Goal: Task Accomplishment & Management: Complete application form

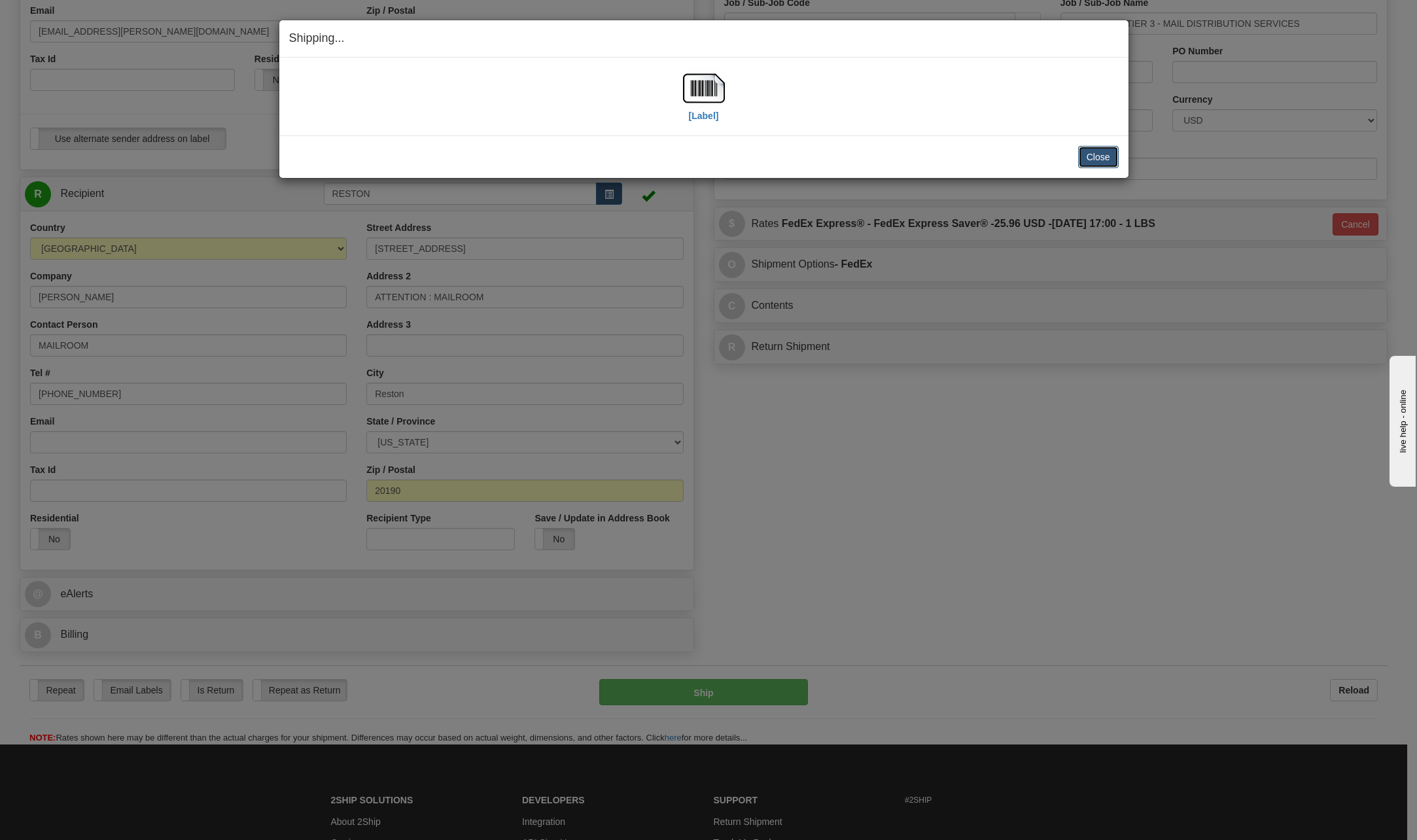
scroll to position [327, 0]
click at [1091, 155] on button "Close" at bounding box center [1099, 156] width 41 height 22
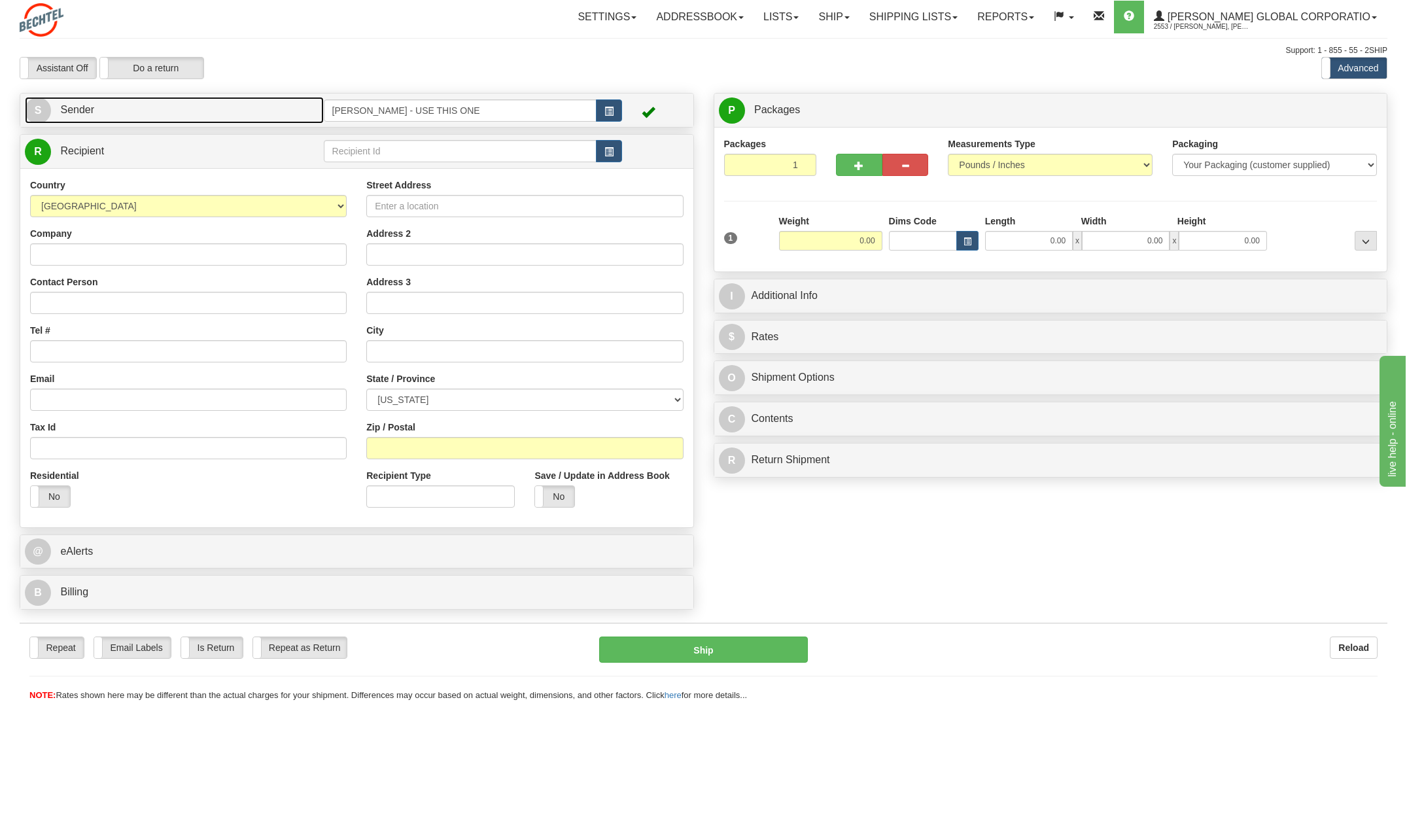
click at [46, 109] on span "S" at bounding box center [38, 110] width 26 height 26
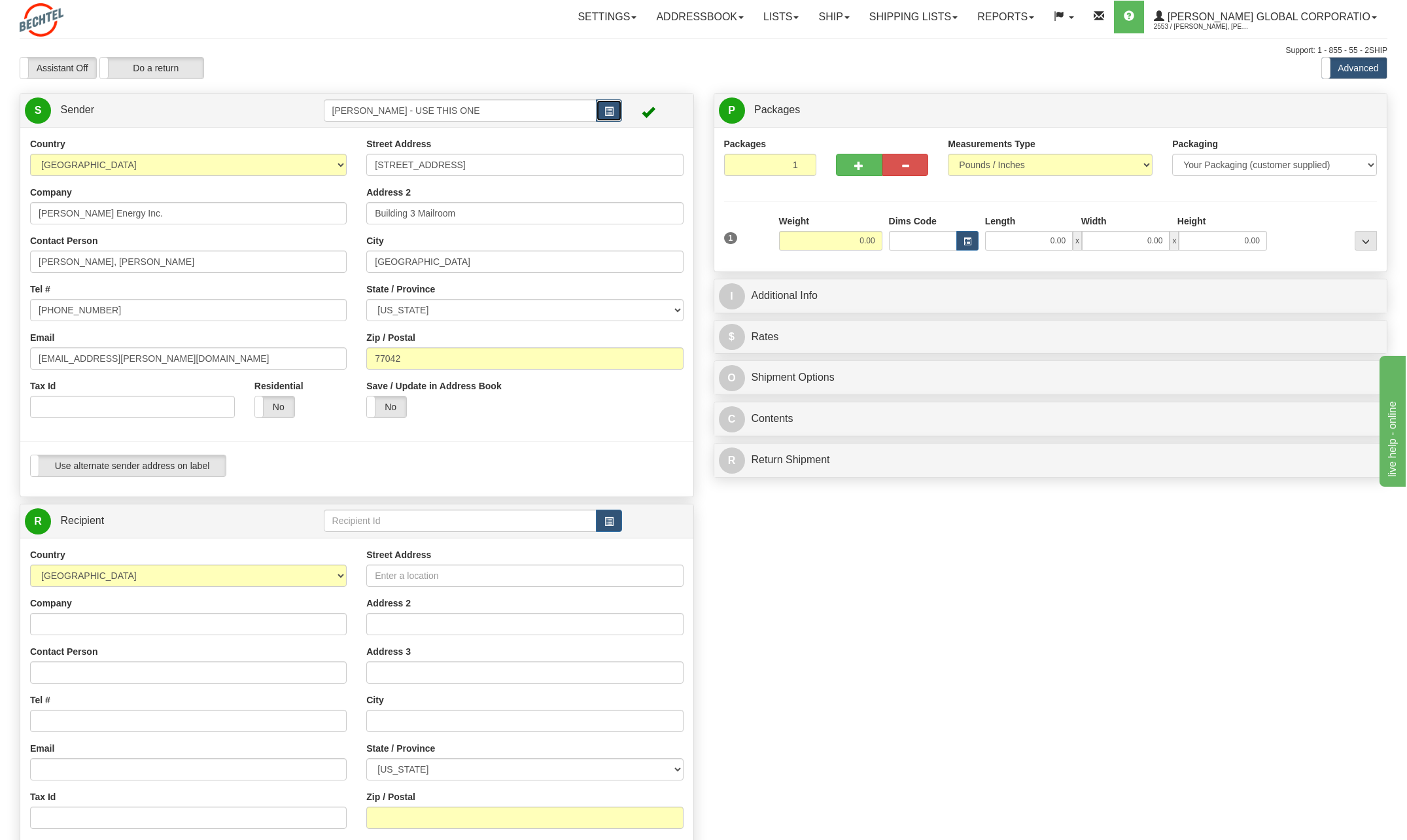
click at [601, 105] on button "button" at bounding box center [609, 110] width 26 height 22
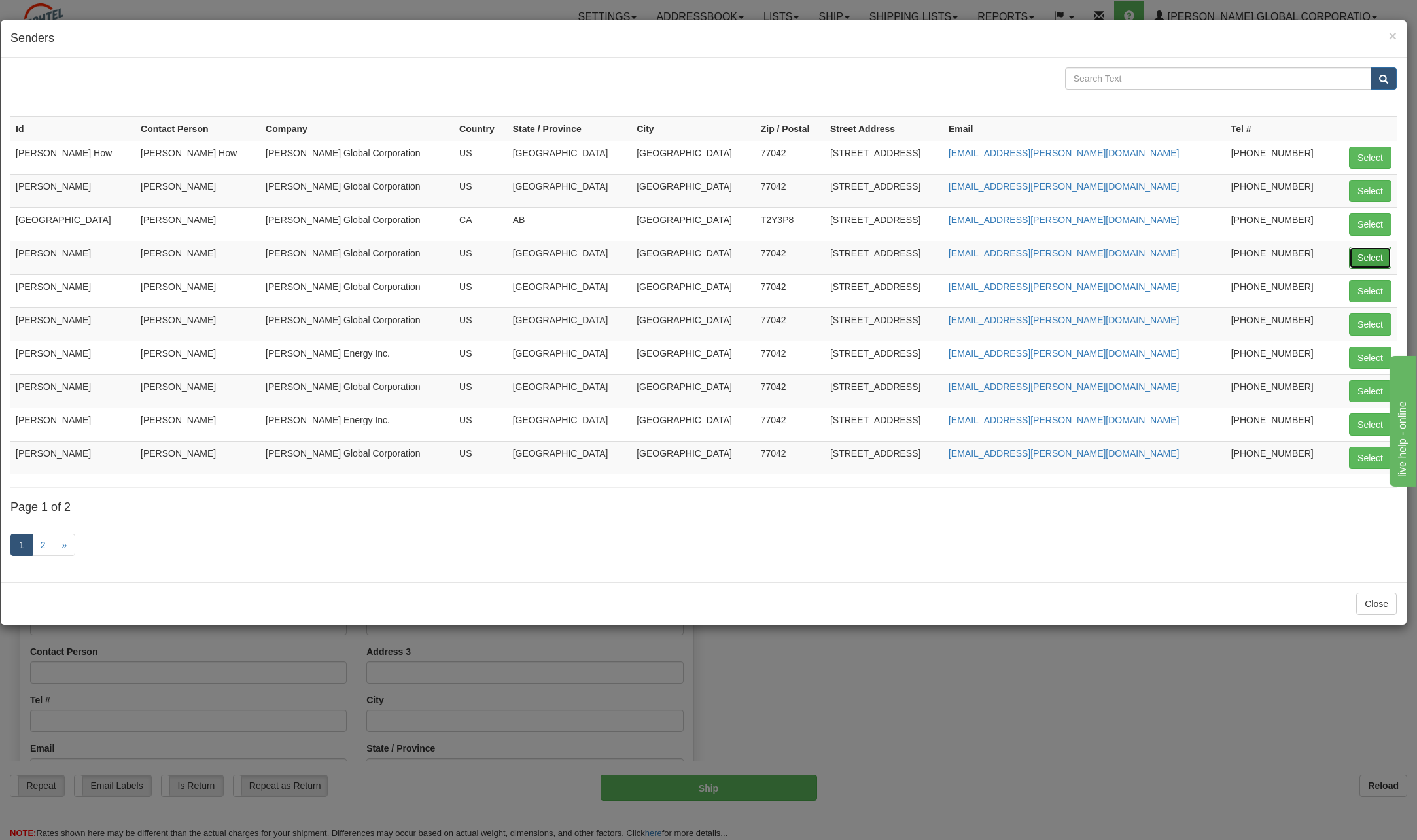
click at [1368, 258] on button "Select" at bounding box center [1370, 257] width 42 height 22
type input "[PERSON_NAME]"
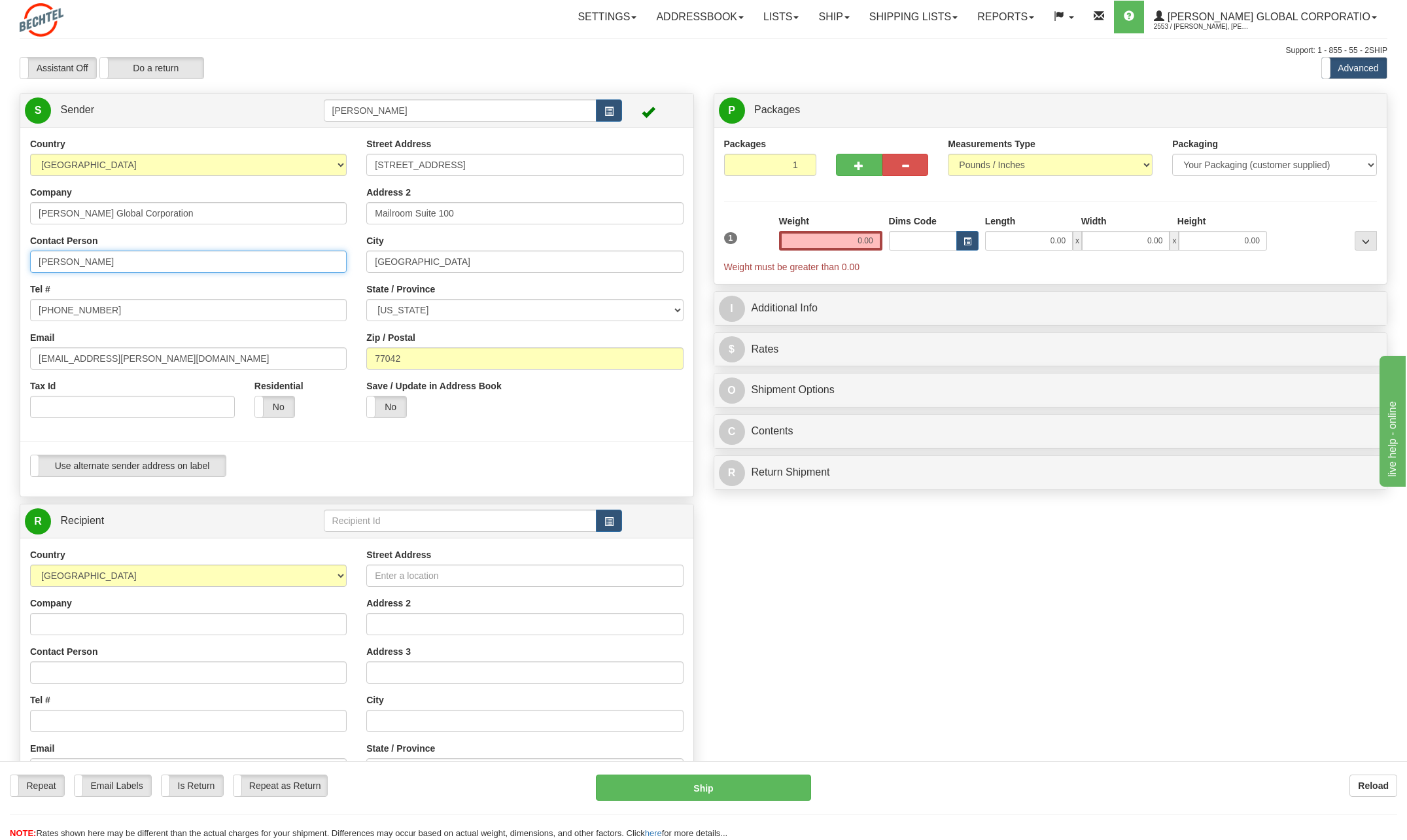
click at [149, 264] on input "[PERSON_NAME]" at bounding box center [188, 261] width 317 height 22
type input "C"
type input "Julia Torres"
click at [299, 283] on div "Tel # 713 235-9527" at bounding box center [188, 301] width 317 height 39
click at [131, 313] on input "[PHONE_NUMBER]" at bounding box center [188, 310] width 317 height 22
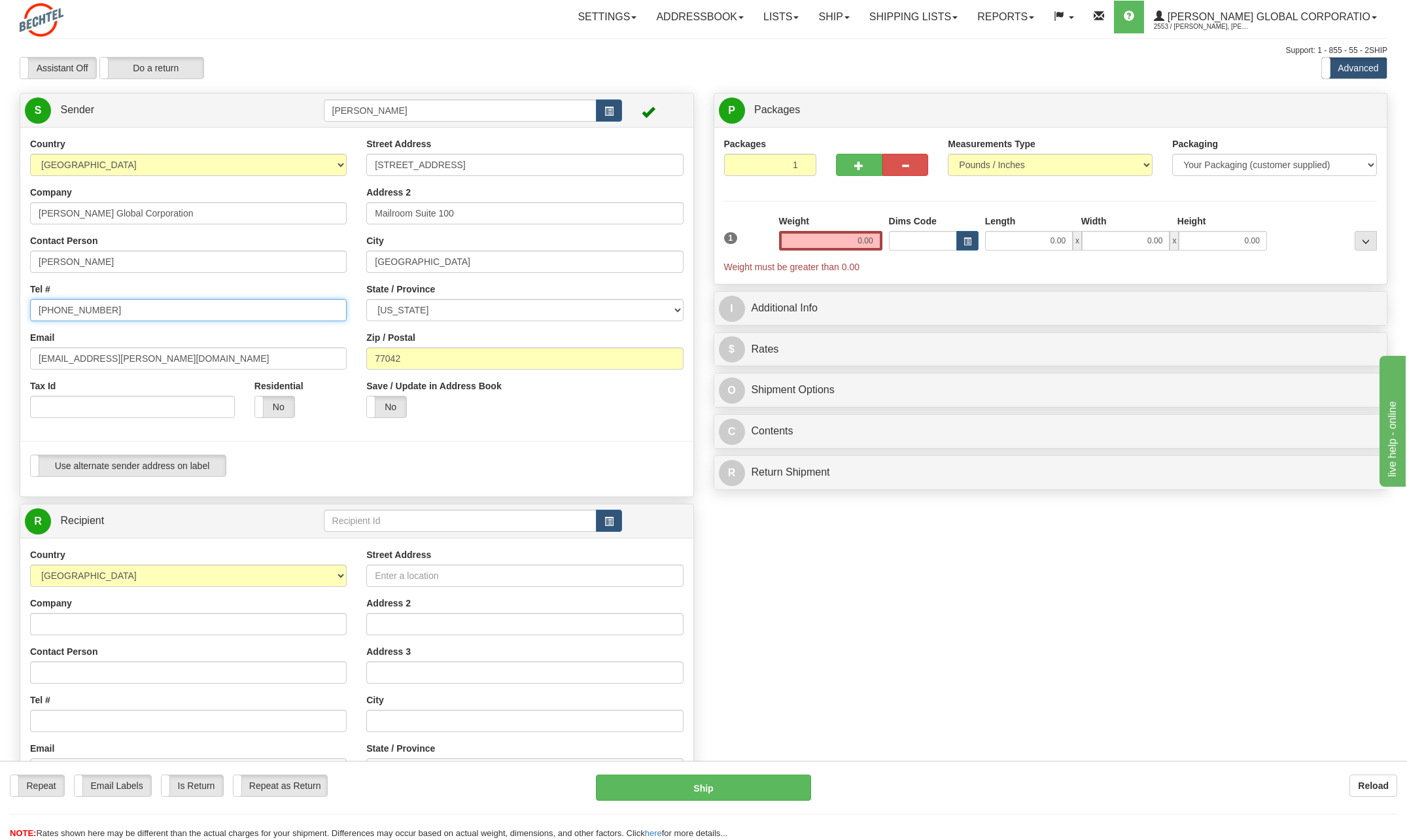
type input "713 235-5225"
drag, startPoint x: 77, startPoint y: 357, endPoint x: 20, endPoint y: 358, distance: 57.0
click at [20, 358] on div "Country AFGHANISTAN ALAND ISLANDS ALBANIA ALGERIA AMERICAN SAMOA ANDORRA ANGOLA…" at bounding box center [188, 283] width 336 height 290
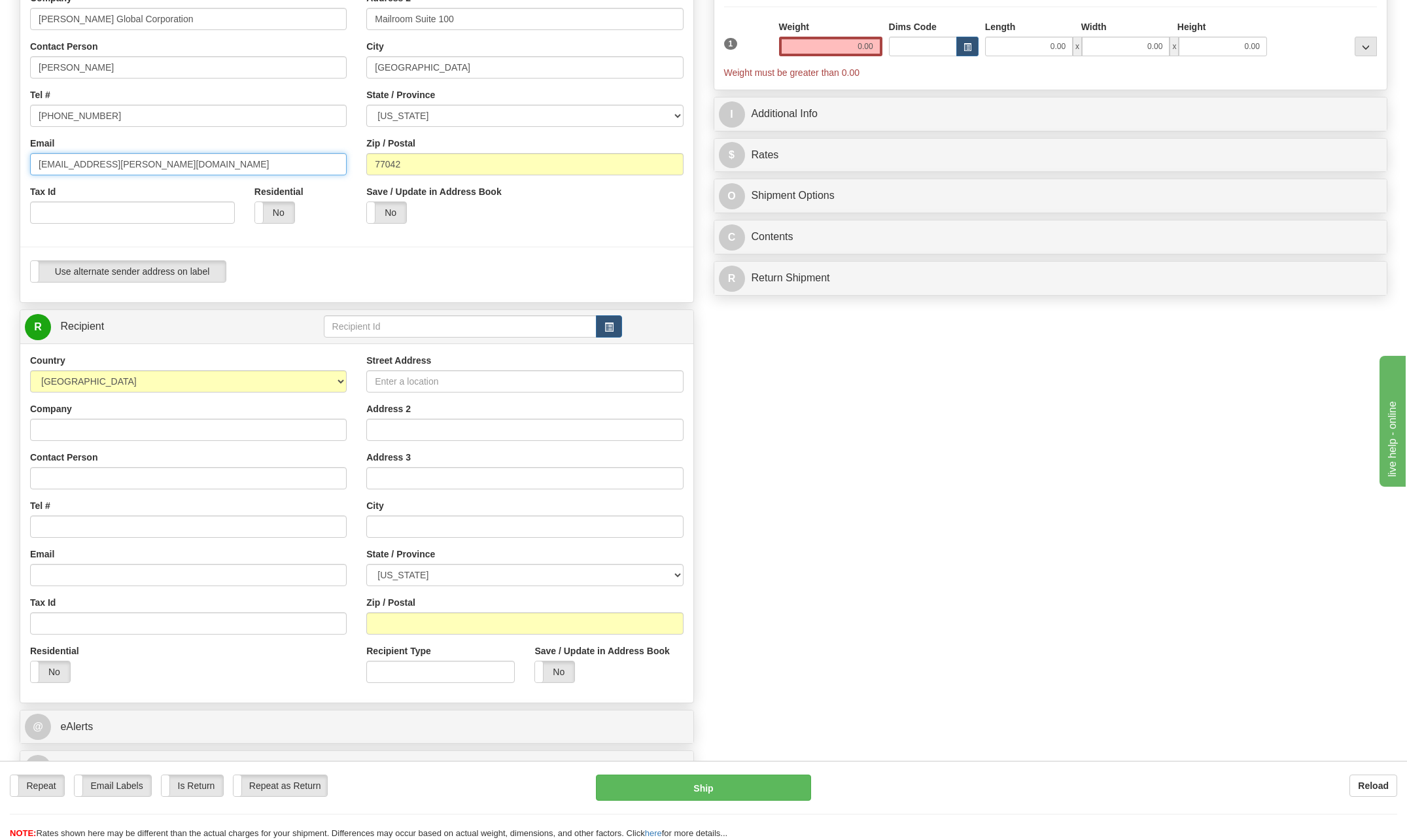
scroll to position [196, 0]
type input "jtorres9@bechtel.com"
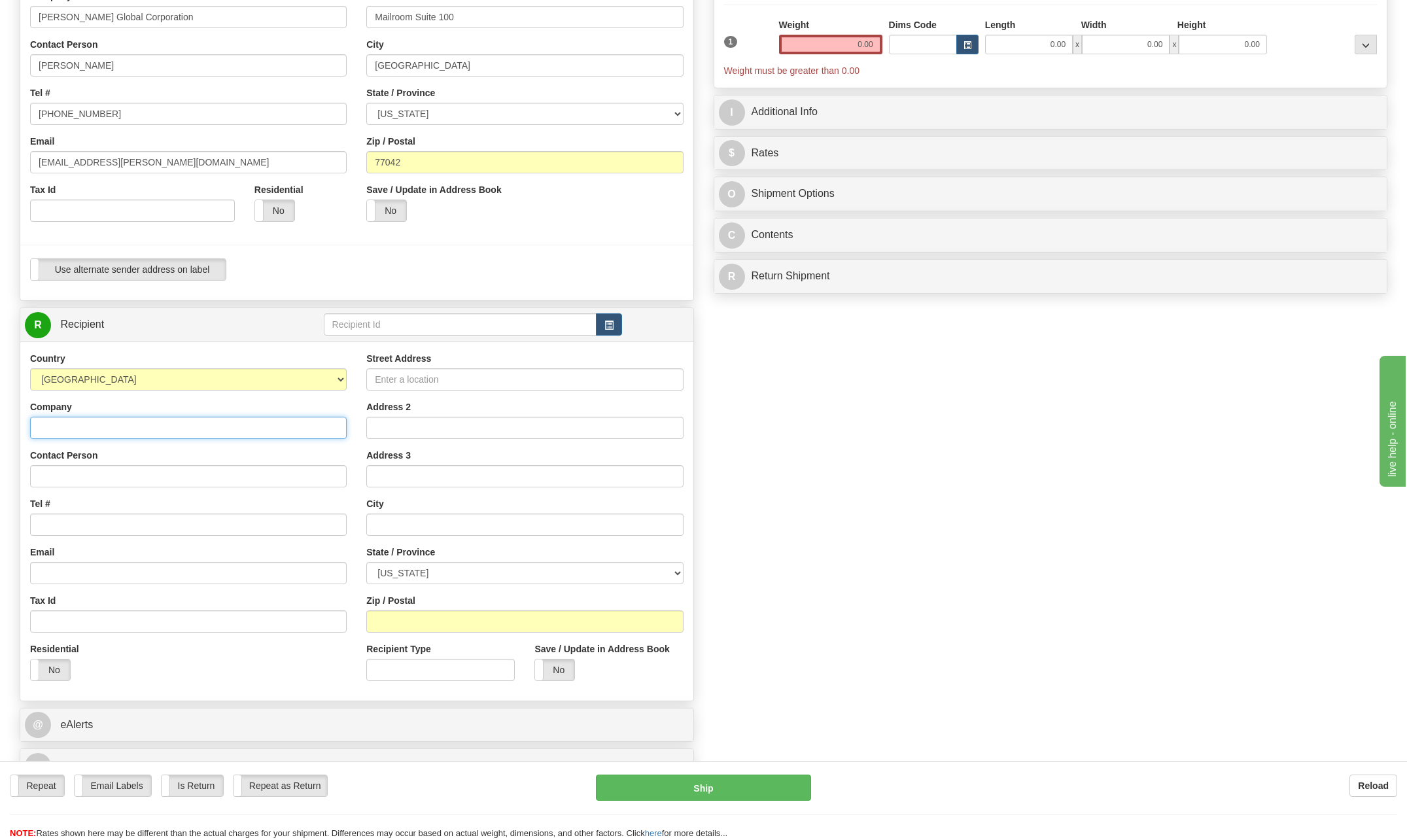
drag, startPoint x: 95, startPoint y: 427, endPoint x: 85, endPoint y: 425, distance: 10.2
click at [96, 429] on input "Company" at bounding box center [188, 428] width 317 height 22
type input "Bechtel"
click at [830, 486] on div "Create a label for the return Create Pickup Without Label S" at bounding box center [704, 343] width 1387 height 893
click at [102, 474] on input "Contact Person" at bounding box center [188, 476] width 317 height 22
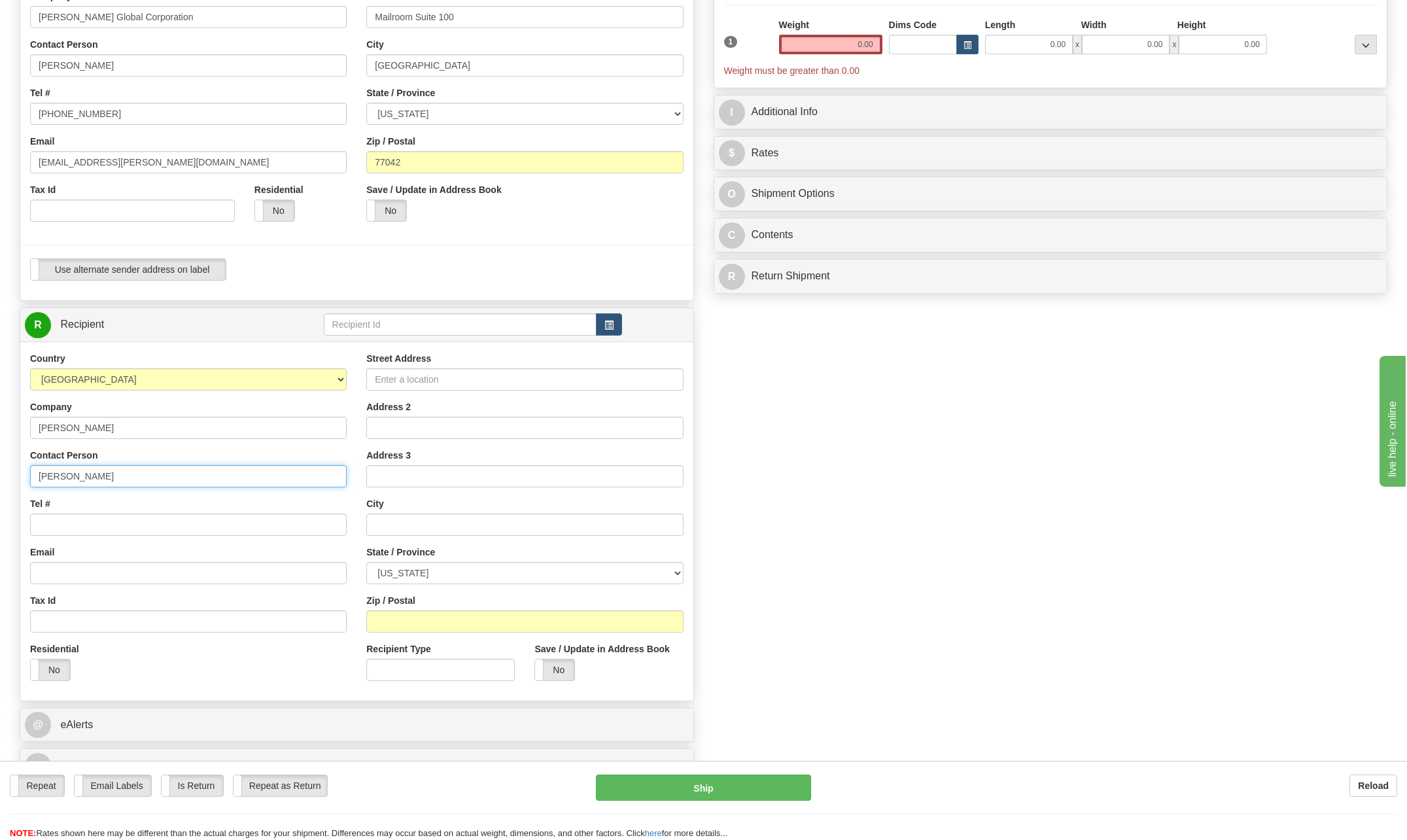
type input "Charles Currier"
click at [90, 523] on input "Tel #" at bounding box center [188, 524] width 317 height 22
type input "[PHONE_NUMBER]"
click at [416, 372] on input "Street Address" at bounding box center [524, 378] width 317 height 22
type input "35 West First Street"
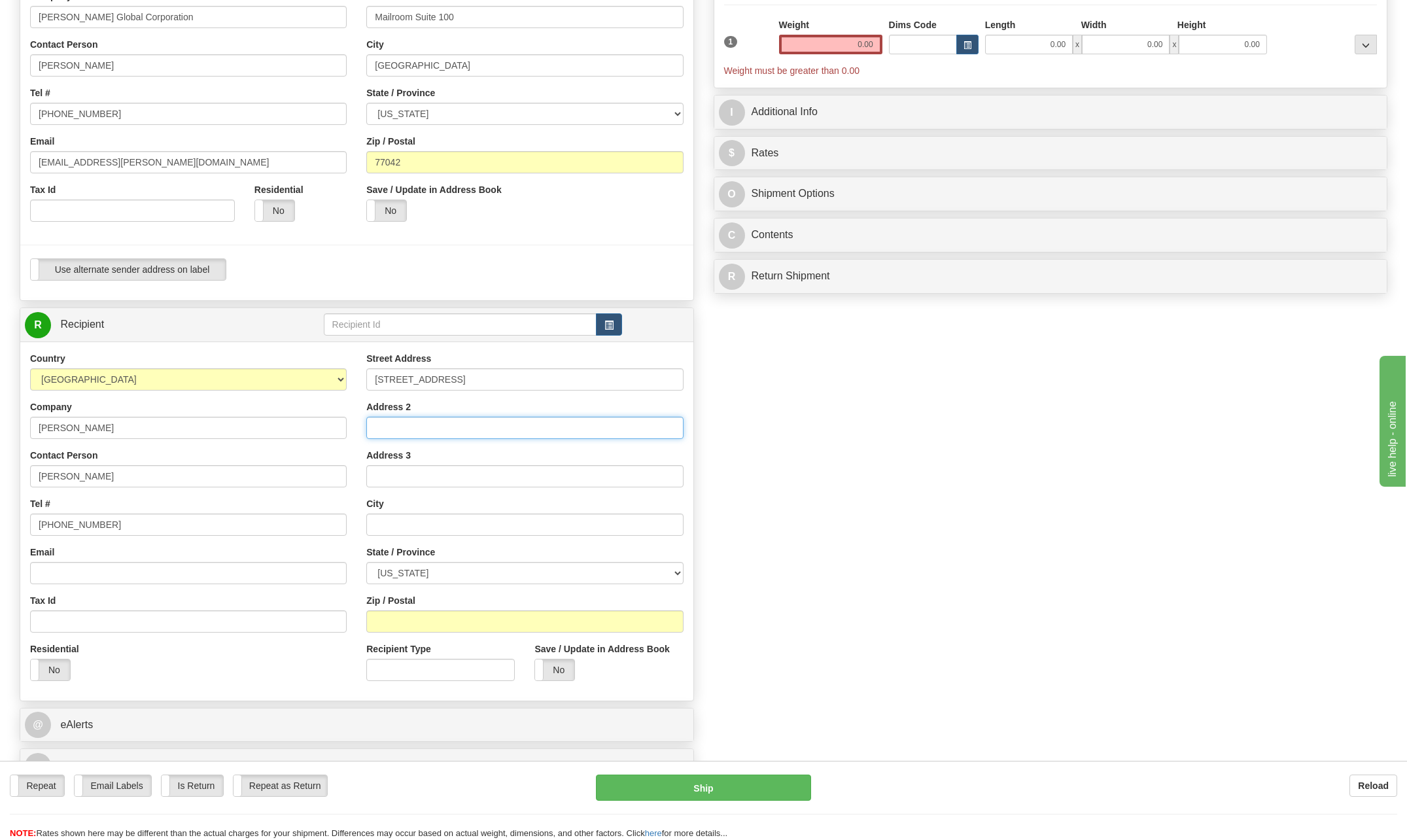
click at [391, 426] on input "Address 2" at bounding box center [524, 428] width 317 height 22
type input "Suite 113"
click button "Delete" at bounding box center [0, 0] width 0 height 0
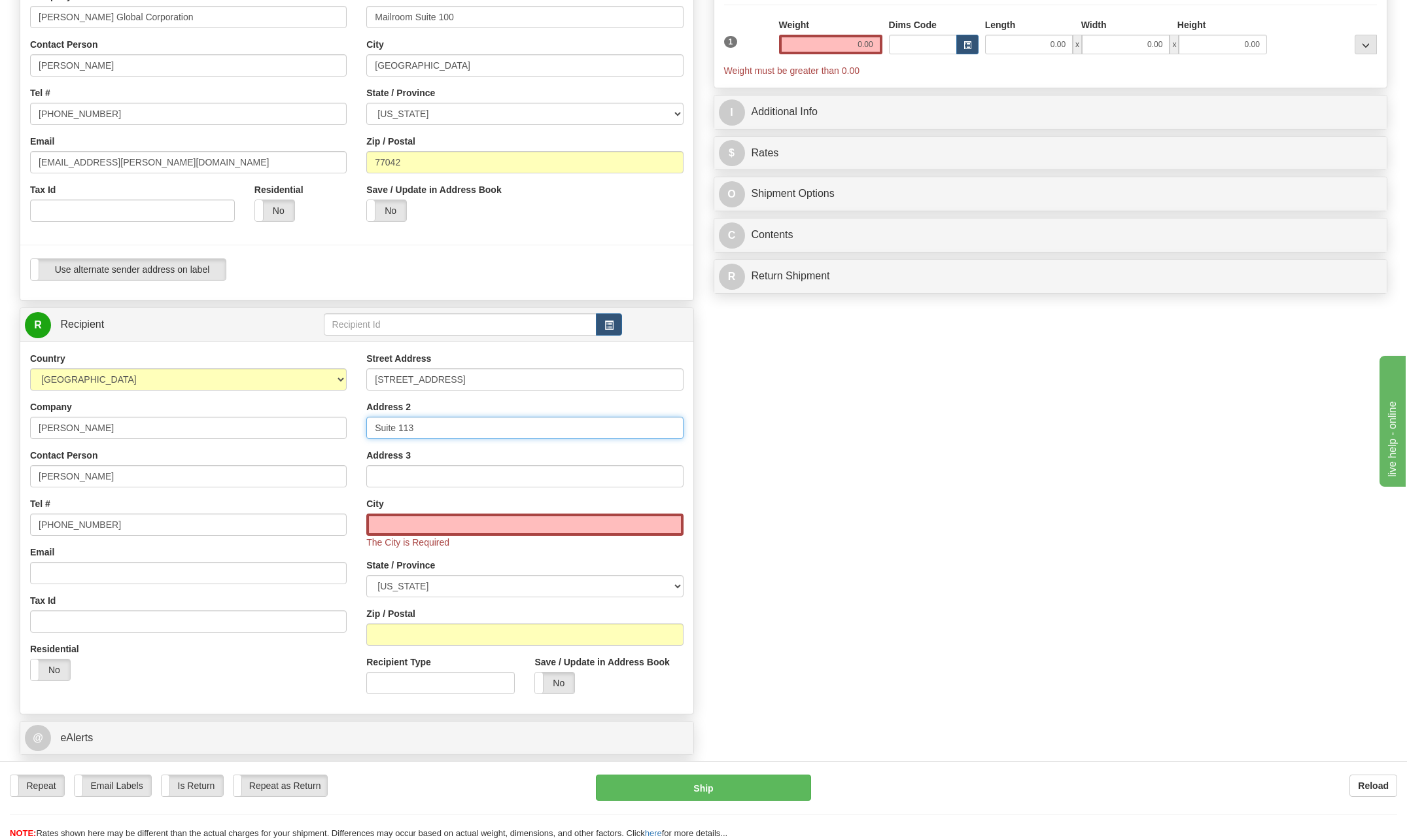
click at [423, 430] on input "Suite 113" at bounding box center [524, 428] width 317 height 22
click at [428, 430] on input "Suite 113" at bounding box center [524, 428] width 317 height 22
type input "egritchi@bechtel.com"
type input "Winnemucca"
type input "89445"
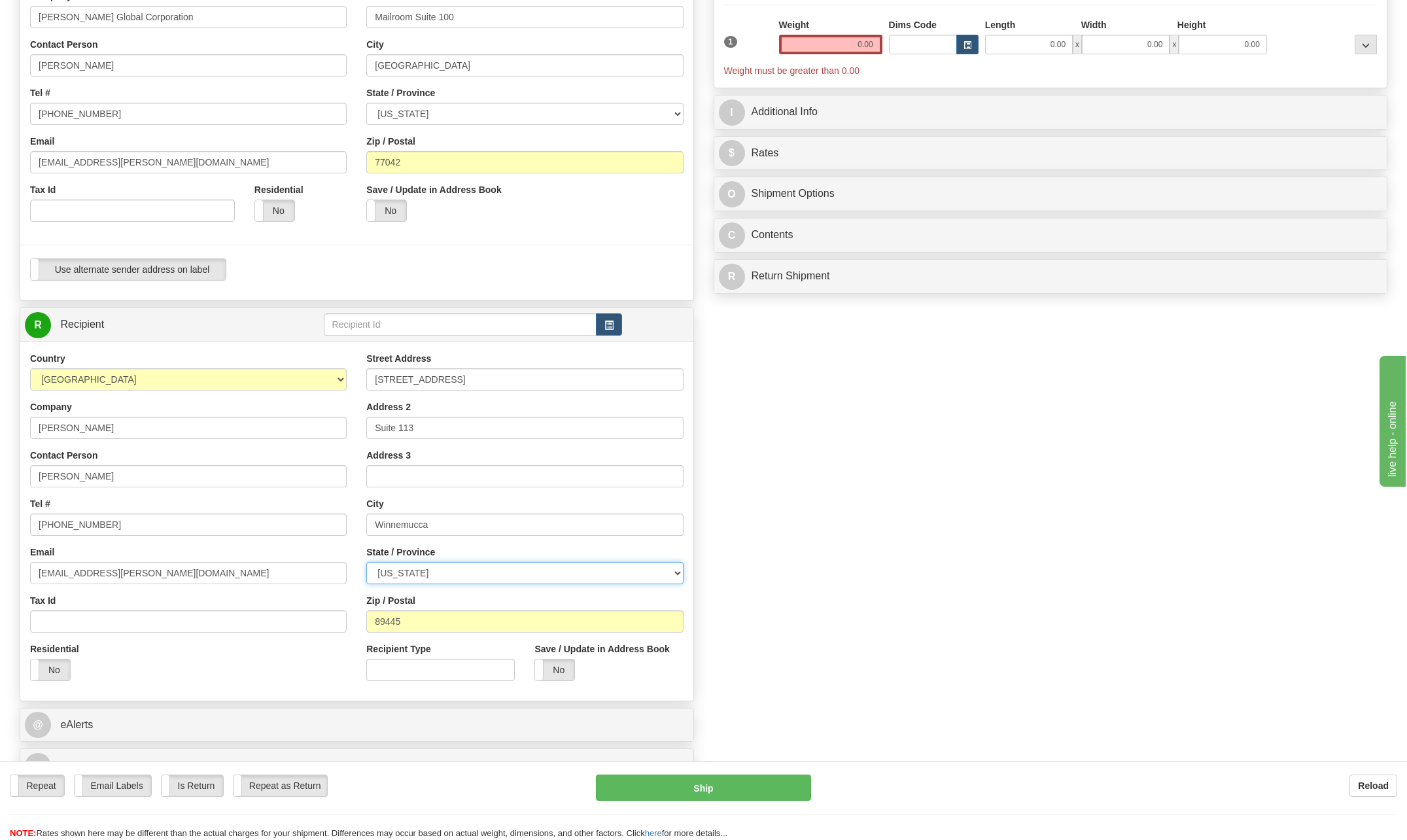
click at [673, 572] on select "ALABAMA ALASKA ARIZONA ARKANSAS Armed Forces America Armed Forces Europe Armed …" at bounding box center [524, 573] width 317 height 22
select select "NV"
click at [366, 562] on select "ALABAMA ALASKA ARIZONA ARKANSAS Armed Forces America Armed Forces Europe Armed …" at bounding box center [524, 573] width 317 height 22
click at [410, 625] on input "89445" at bounding box center [524, 621] width 317 height 22
type input "8"
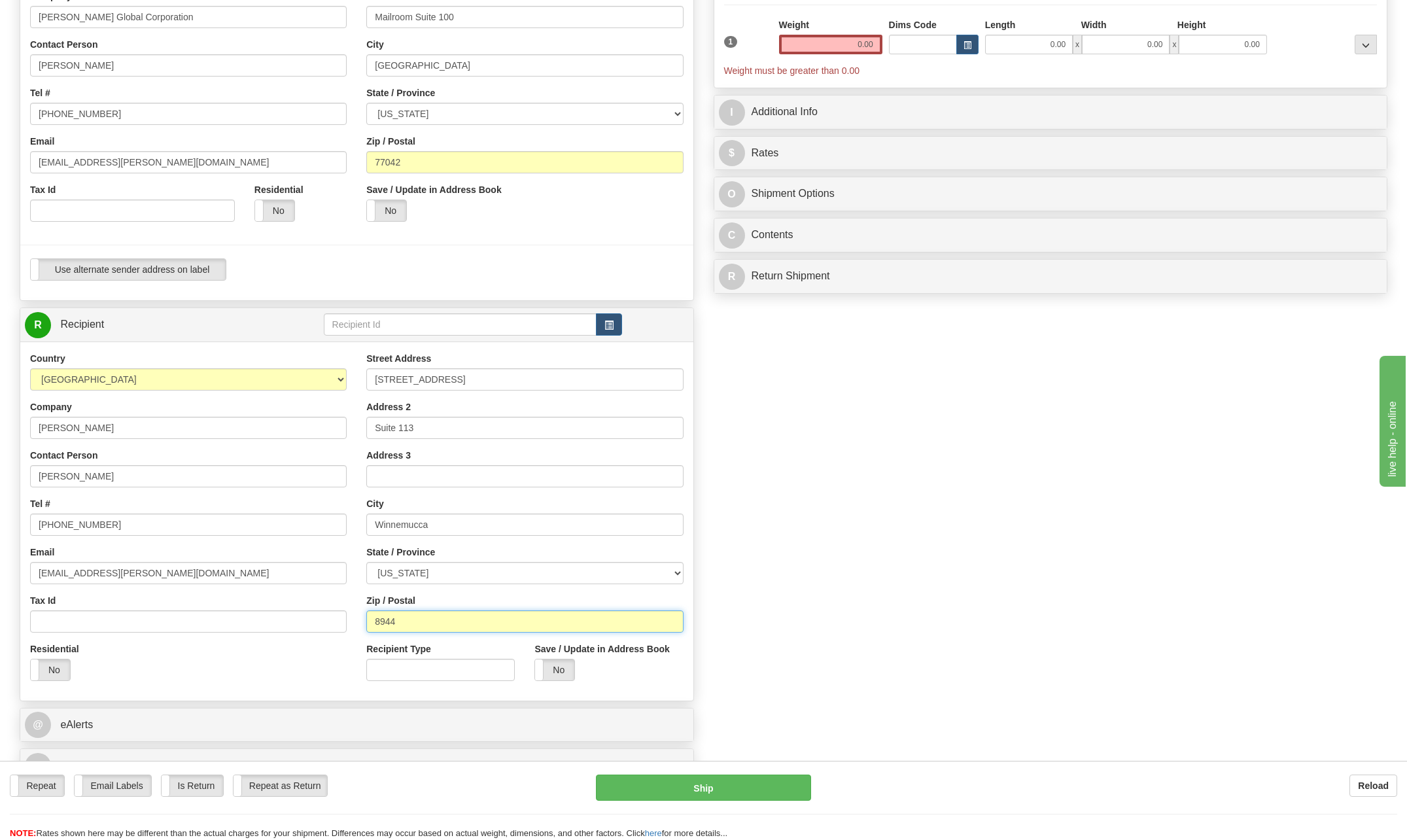
type input "89445"
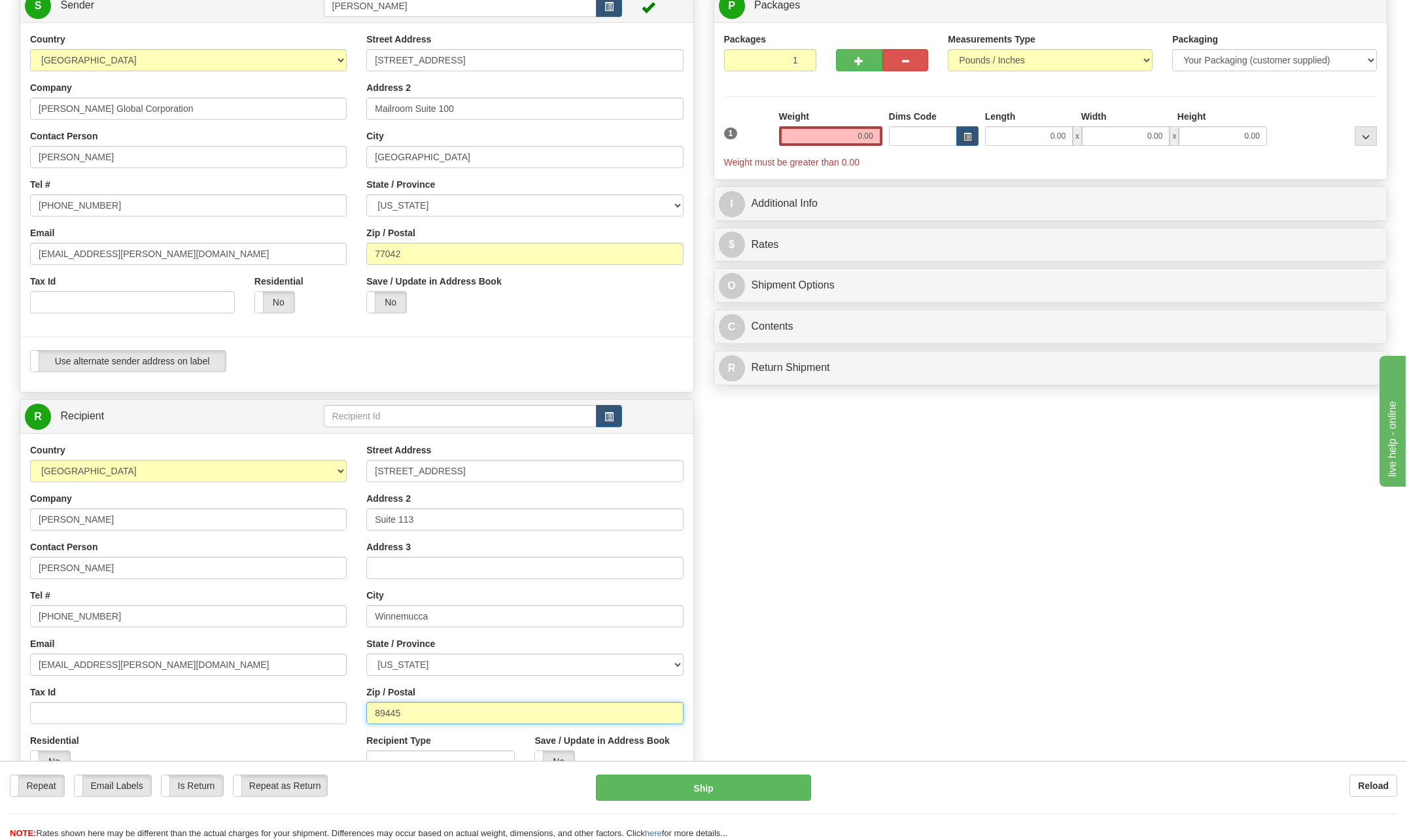
scroll to position [66, 0]
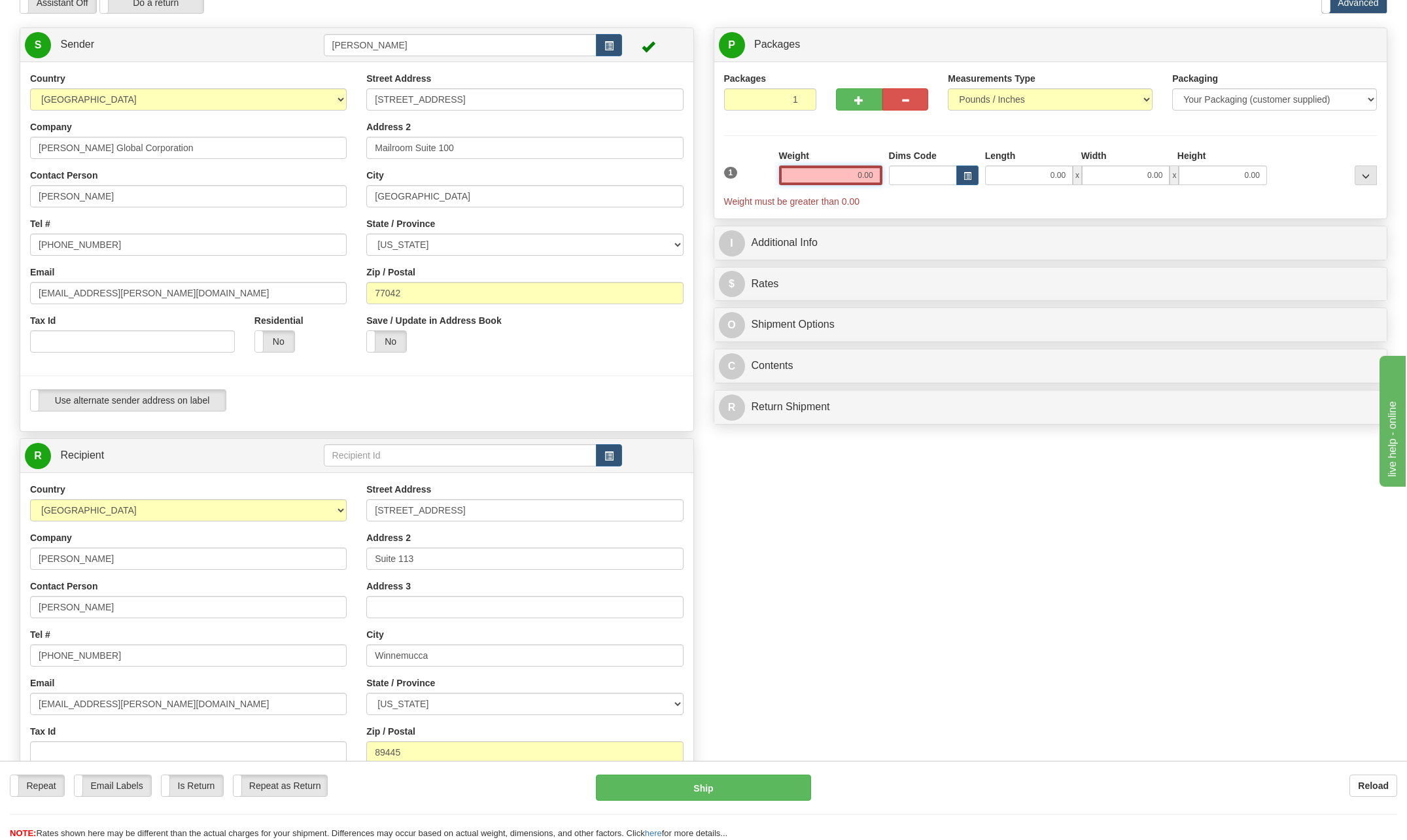
drag, startPoint x: 852, startPoint y: 173, endPoint x: 944, endPoint y: 165, distance: 92.3
click at [944, 165] on div "1 Weight 0.00 Dims Code 0.00" at bounding box center [1051, 178] width 660 height 59
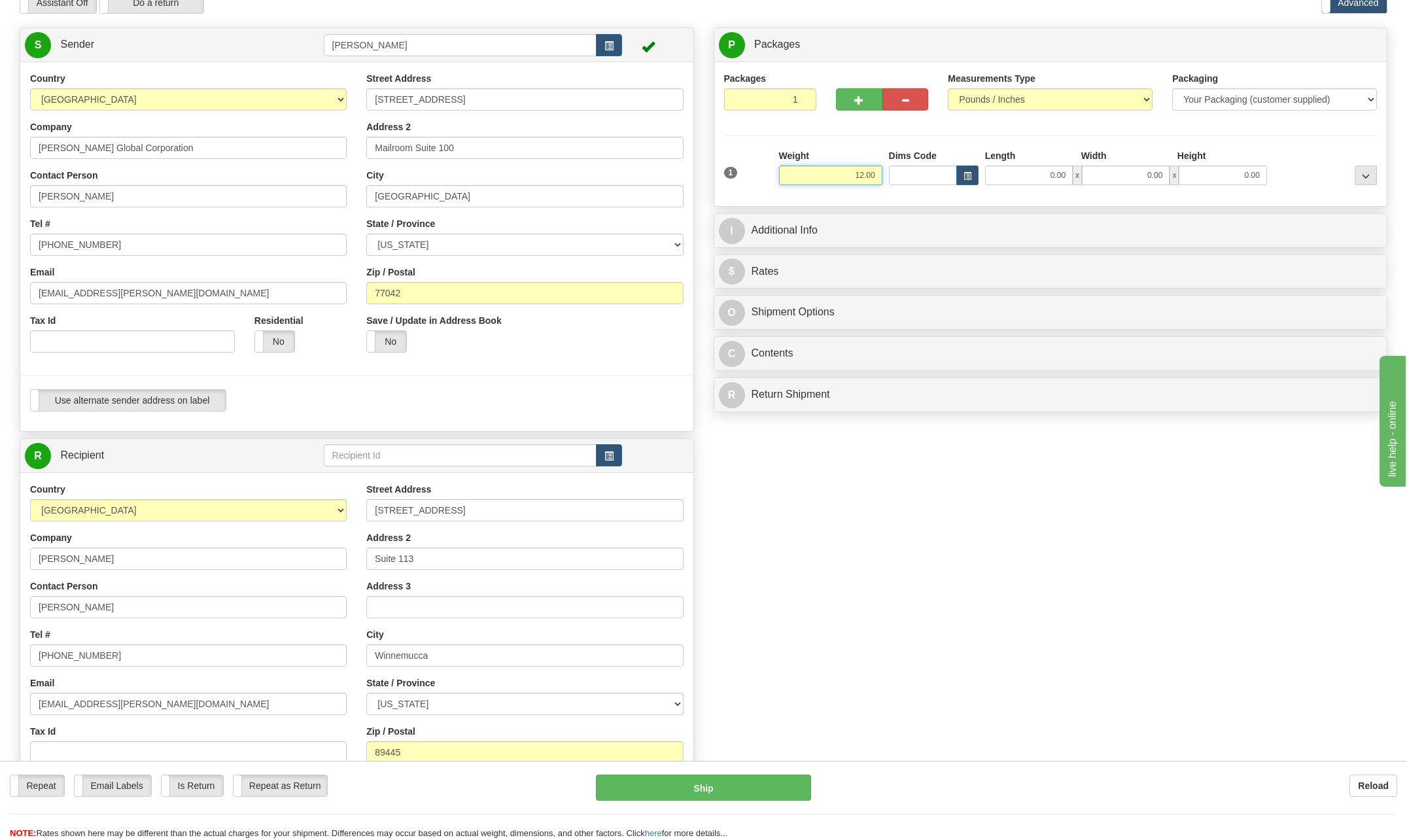
type input "12.00"
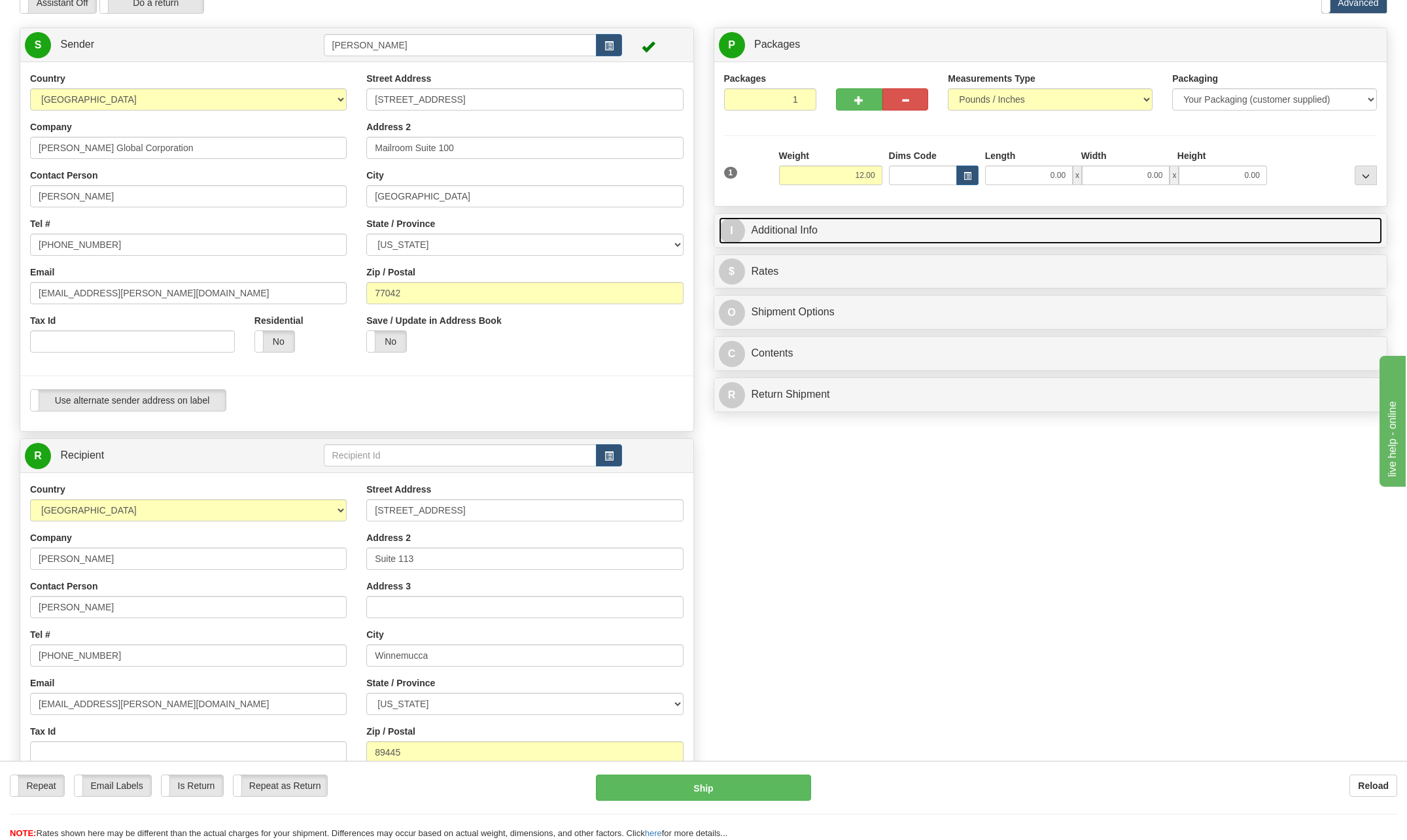
click at [739, 226] on span "I" at bounding box center [732, 230] width 26 height 26
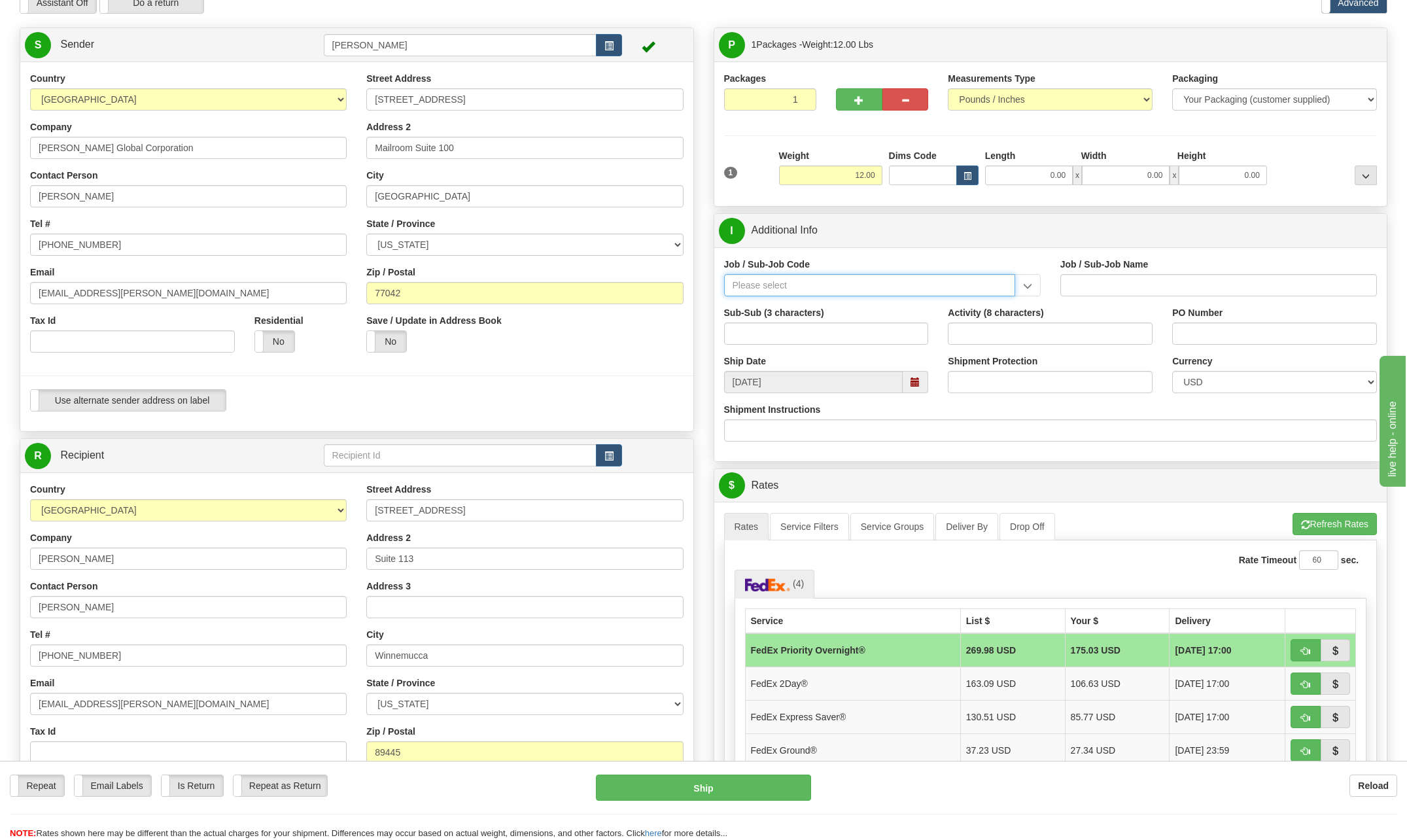
click at [772, 283] on input "Job / Sub-Job Code" at bounding box center [869, 285] width 291 height 22
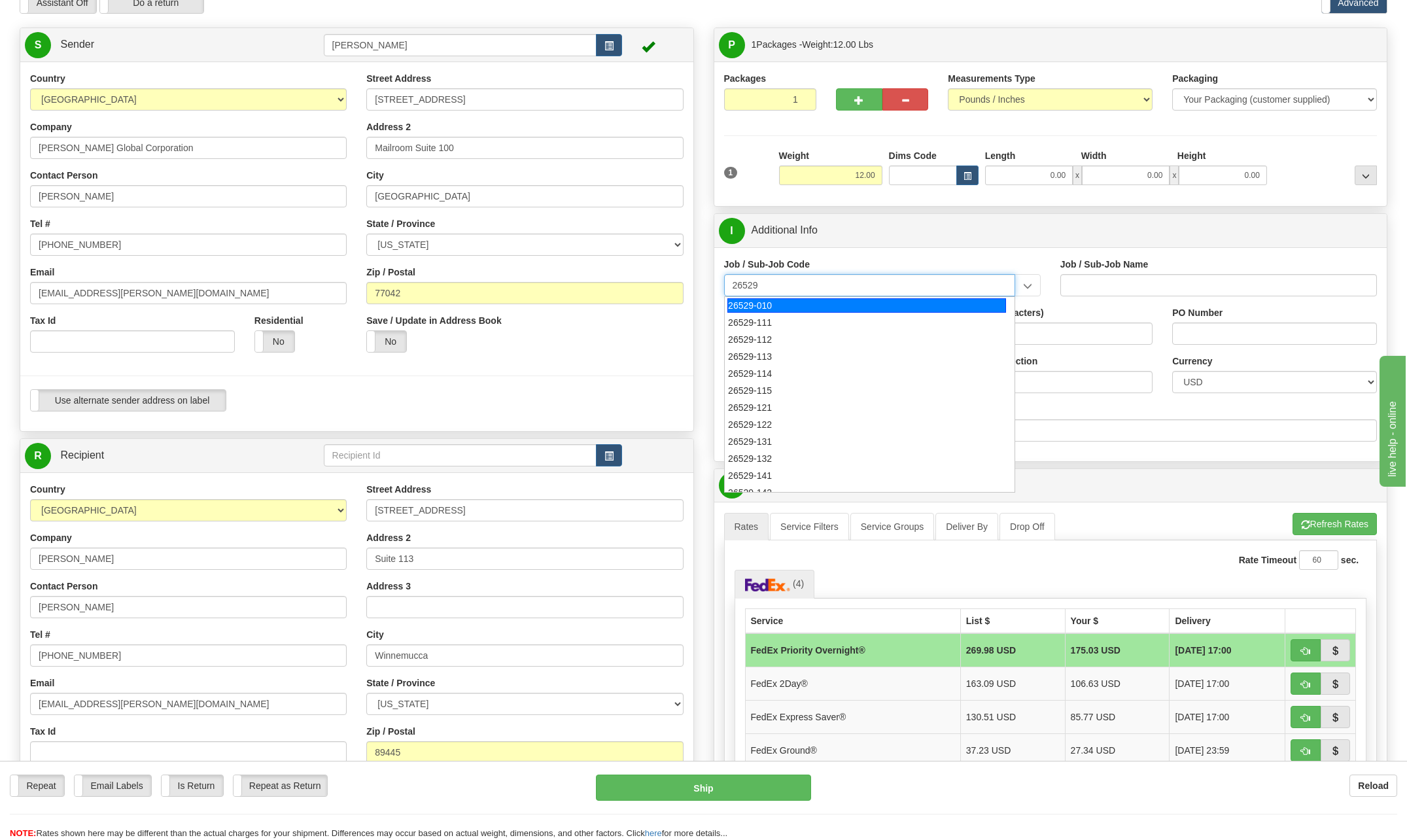
click at [771, 303] on div "26529-010" at bounding box center [867, 305] width 279 height 14
type input "26529-010"
type input "THACKER PASS PROJECT - NON REIMBURSABLE"
type input "26529-010"
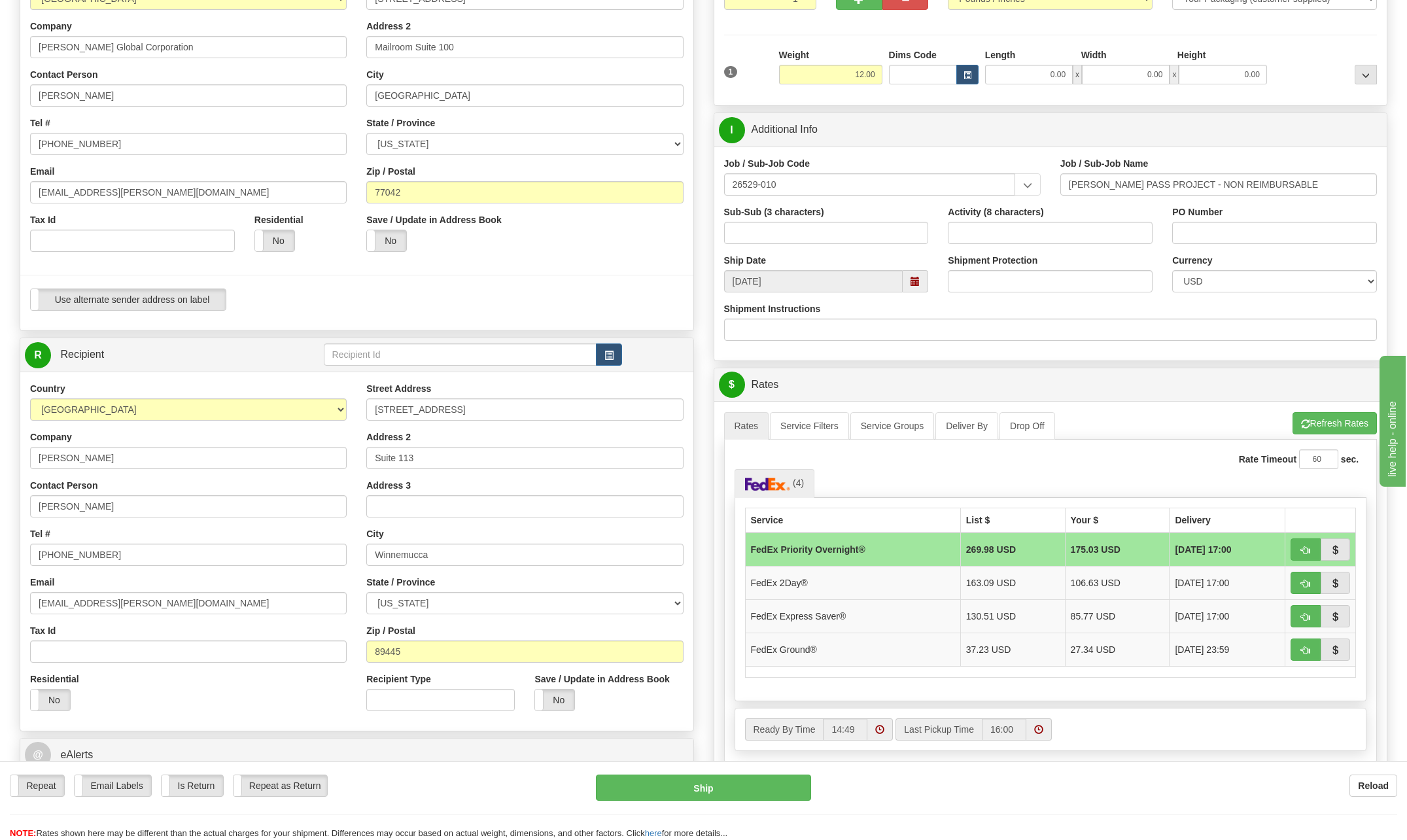
scroll to position [196, 0]
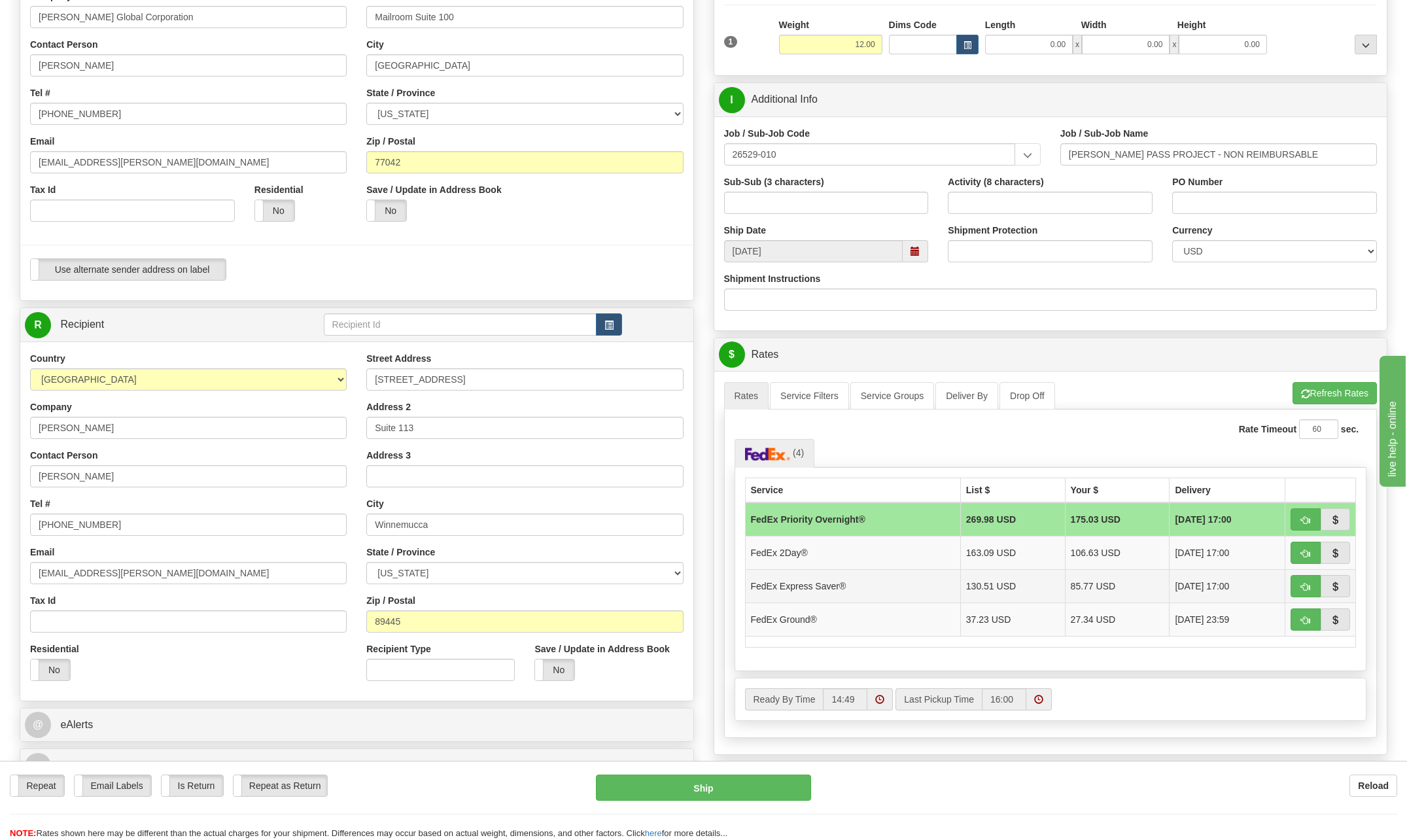
click at [839, 585] on td "FedEx Express Saver®" at bounding box center [852, 585] width 215 height 33
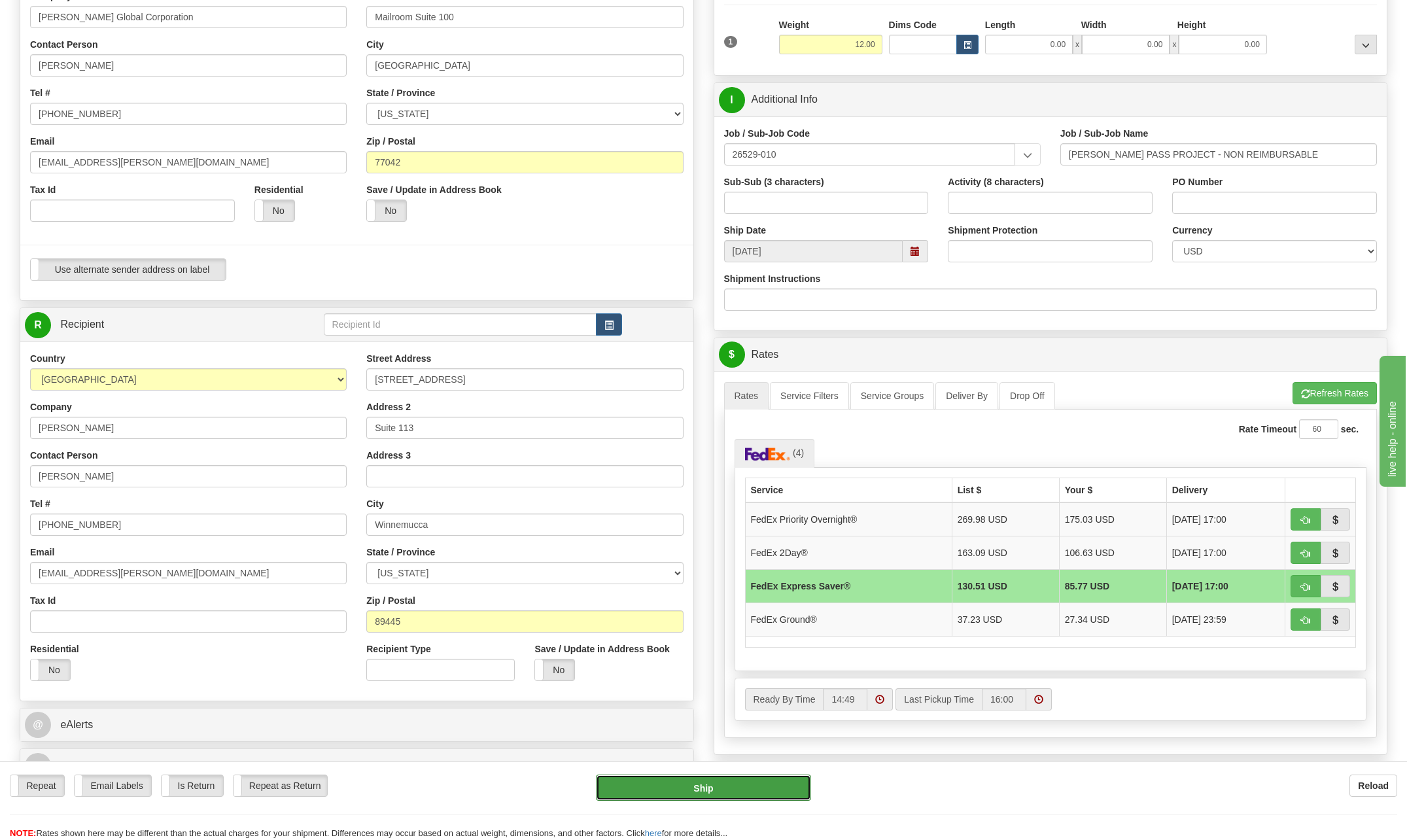
click at [741, 784] on button "Ship" at bounding box center [704, 787] width 215 height 26
type input "20"
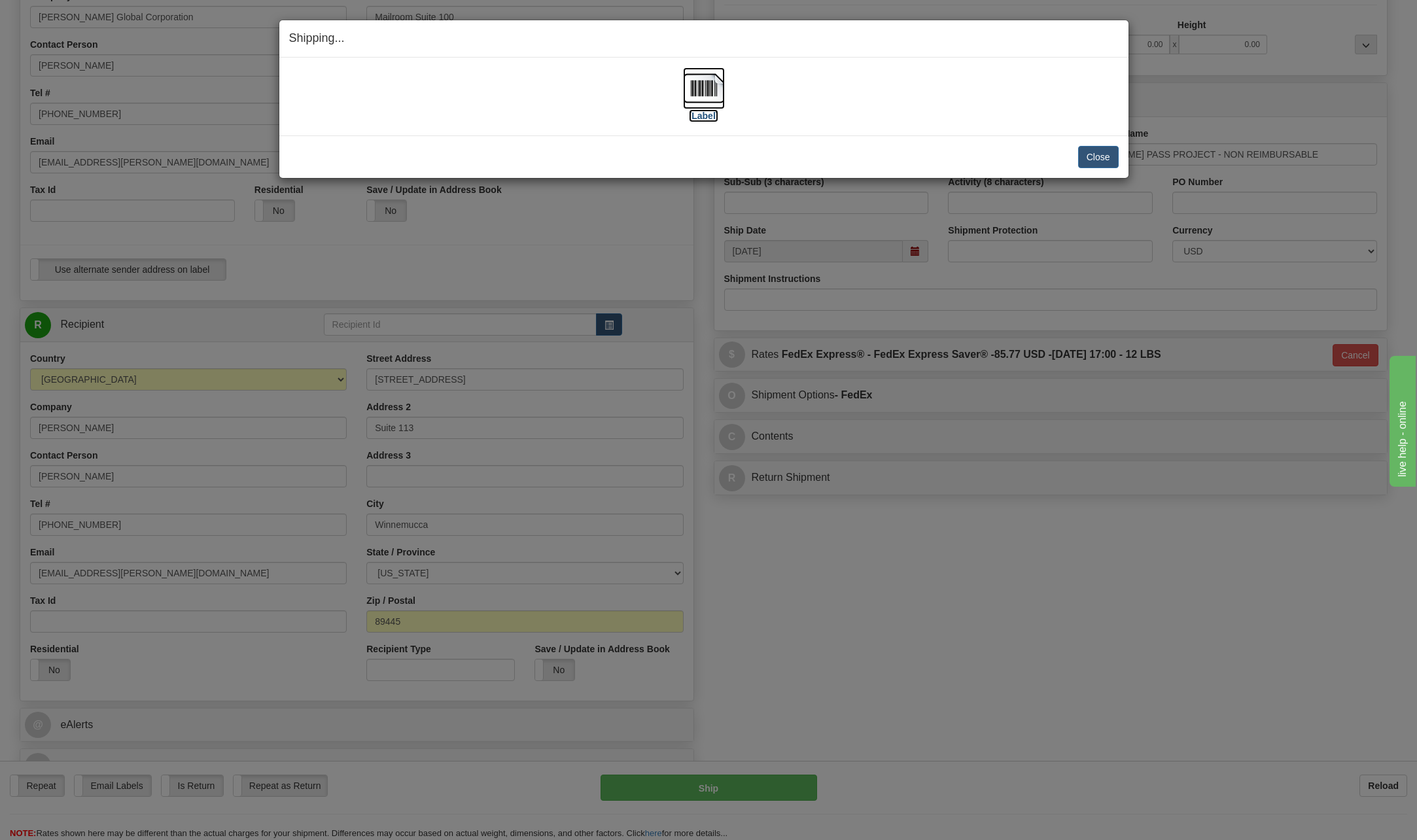
click at [708, 86] on img at bounding box center [704, 88] width 42 height 42
